Goal: Check status: Check status

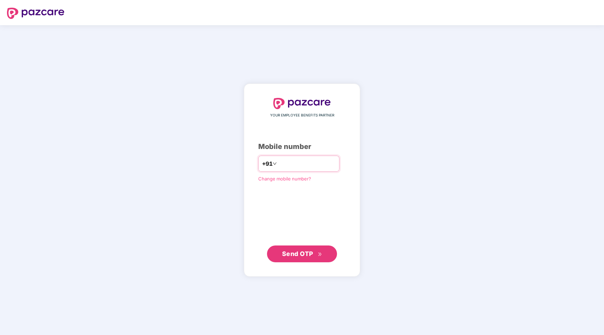
click at [290, 166] on input "number" at bounding box center [306, 163] width 57 height 11
type input "**********"
click at [314, 232] on div "**********" at bounding box center [302, 180] width 88 height 164
click at [311, 249] on button "Send OTP" at bounding box center [302, 253] width 70 height 17
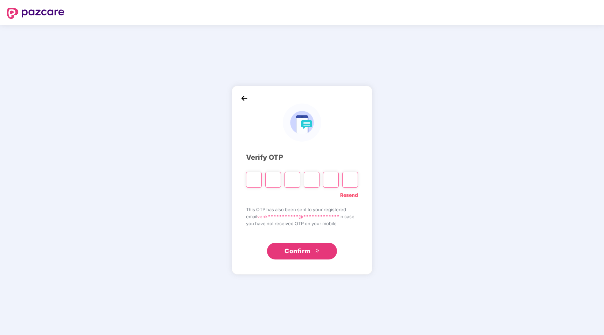
type input "*"
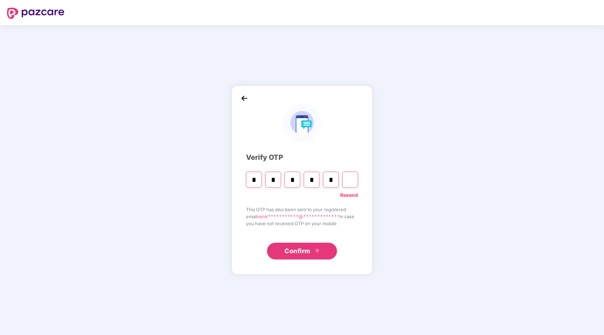
type input "*"
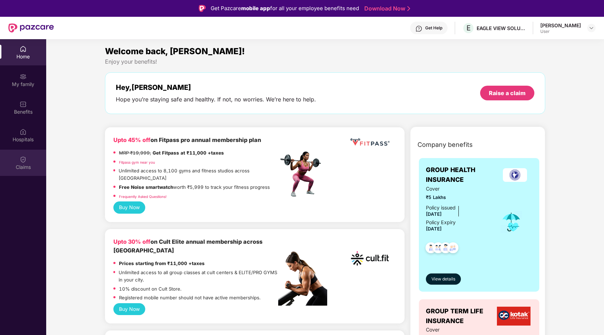
click at [29, 156] on div "Claims" at bounding box center [23, 163] width 46 height 26
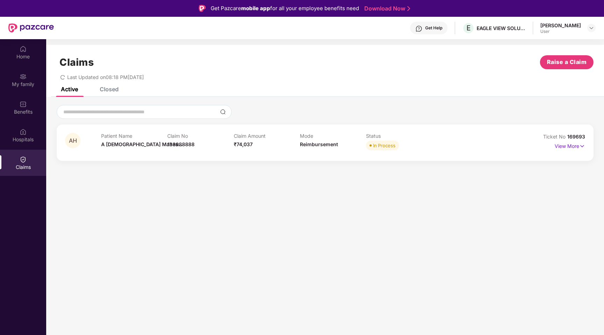
click at [435, 141] on div "Patient Name A [DEMOGRAPHIC_DATA] Mahes... Claim No 133988888 Claim Amount ₹74,…" at bounding box center [299, 142] width 397 height 19
click at [574, 153] on div "AH Patient Name A [DEMOGRAPHIC_DATA] Mahes... Claim No 133988888 Claim Amount ₹…" at bounding box center [325, 143] width 537 height 36
click at [574, 150] on p "View More" at bounding box center [570, 145] width 30 height 9
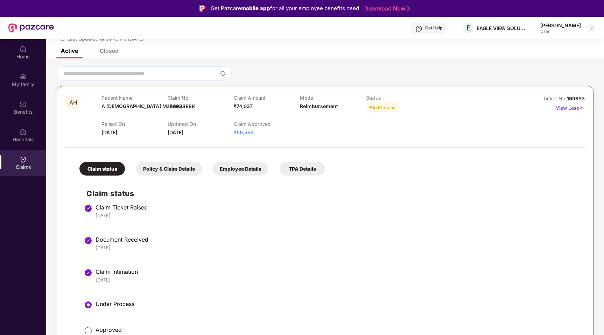
scroll to position [58, 0]
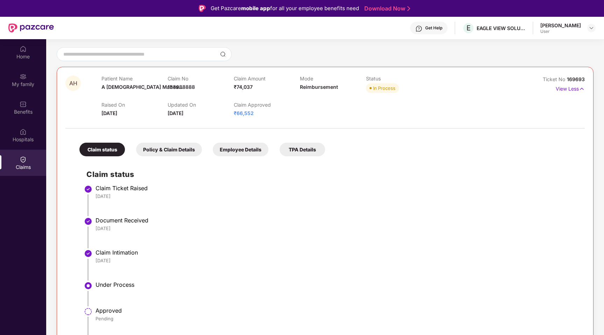
click at [186, 150] on div "Policy & Claim Details" at bounding box center [169, 150] width 66 height 14
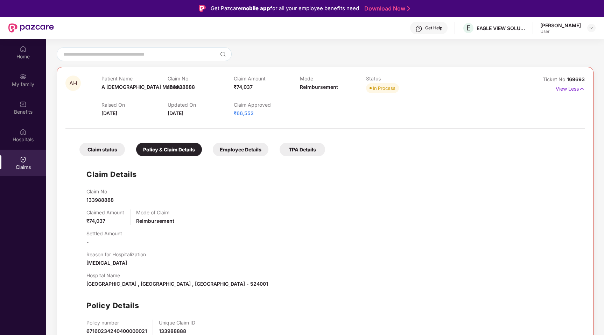
click at [240, 153] on div "Employee Details" at bounding box center [241, 150] width 56 height 14
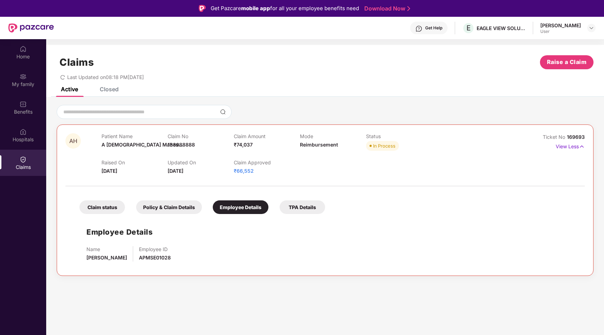
scroll to position [0, 0]
click at [113, 205] on div "Claim status" at bounding box center [102, 208] width 46 height 14
